Goal: Task Accomplishment & Management: Use online tool/utility

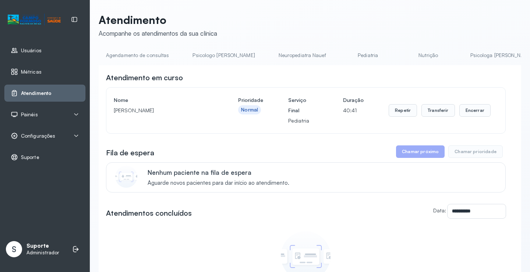
scroll to position [0, 414]
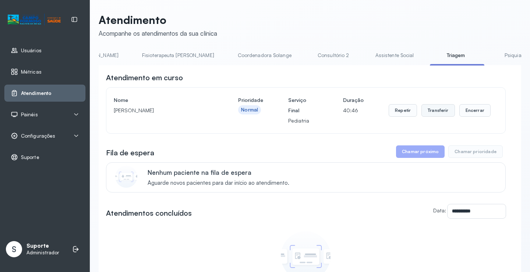
click at [433, 109] on button "Transferir" at bounding box center [437, 110] width 33 height 13
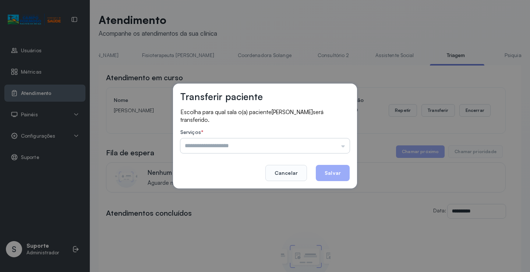
click at [344, 145] on input "text" at bounding box center [264, 145] width 169 height 15
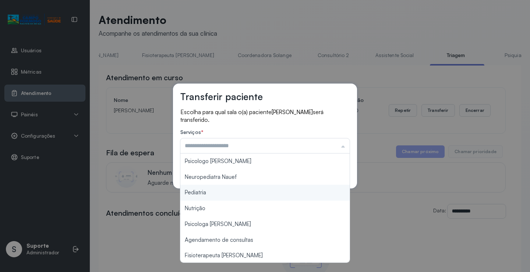
type input "*********"
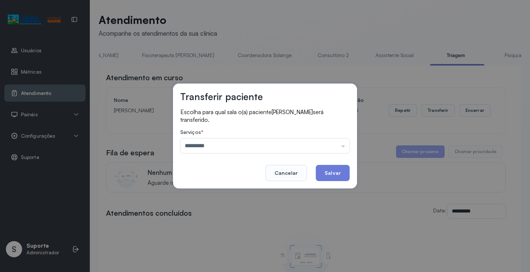
click at [245, 195] on div "Transferir paciente Escolha para qual sala o(a) paciente LETICIA PIMENTEL DE AR…" at bounding box center [265, 136] width 530 height 272
click at [337, 170] on button "Salvar" at bounding box center [333, 173] width 34 height 16
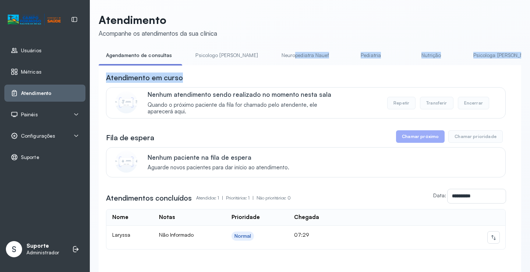
drag, startPoint x: 267, startPoint y: 65, endPoint x: 314, endPoint y: 74, distance: 48.3
click at [314, 74] on div "**********" at bounding box center [310, 172] width 422 height 247
click at [308, 78] on div "Atendimento em curso" at bounding box center [305, 77] width 399 height 10
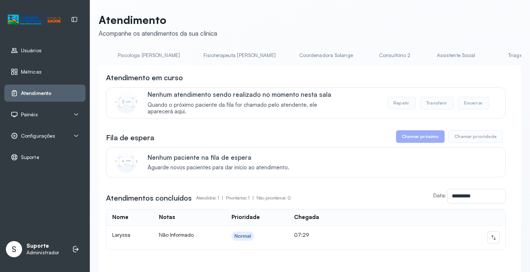
scroll to position [0, 364]
click at [482, 55] on link "Triagem" at bounding box center [507, 55] width 51 height 12
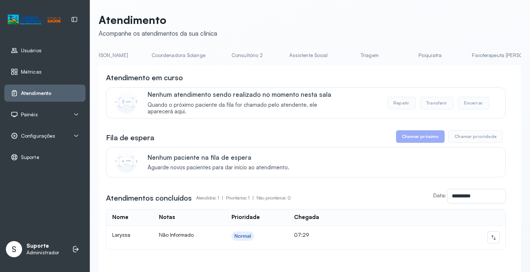
click at [344, 53] on link "Triagem" at bounding box center [369, 55] width 51 height 12
